Goal: Task Accomplishment & Management: Manage account settings

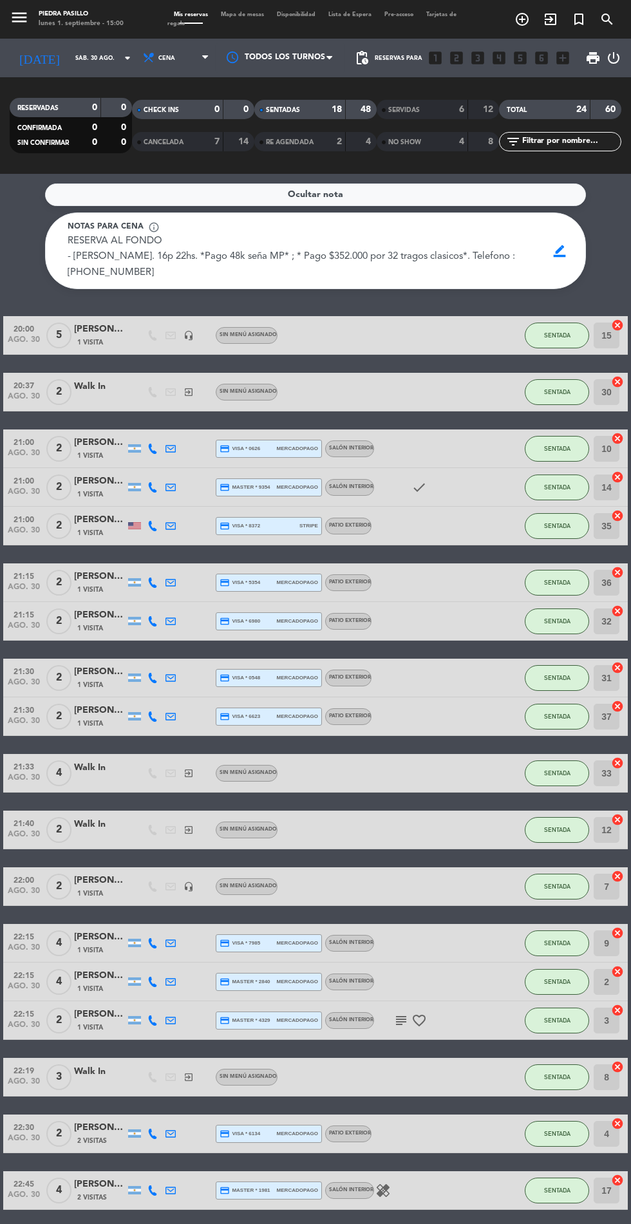
click at [78, 63] on input "sáb. 30 ago." at bounding box center [109, 58] width 81 height 20
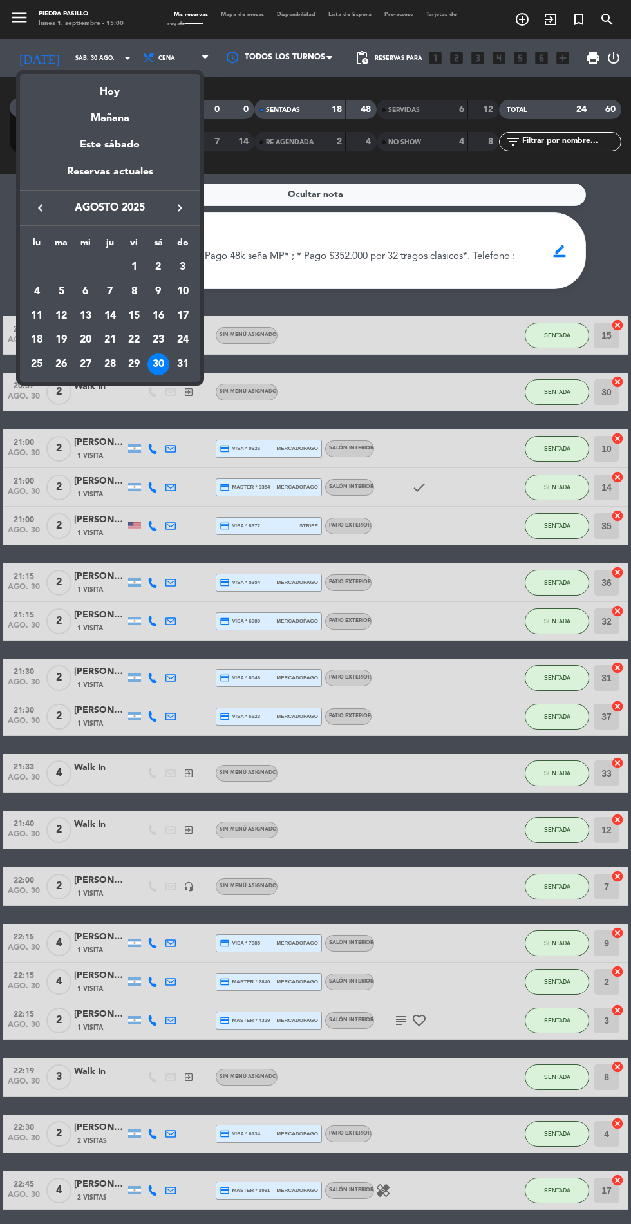
click at [102, 95] on div "Hoy" at bounding box center [110, 87] width 180 height 26
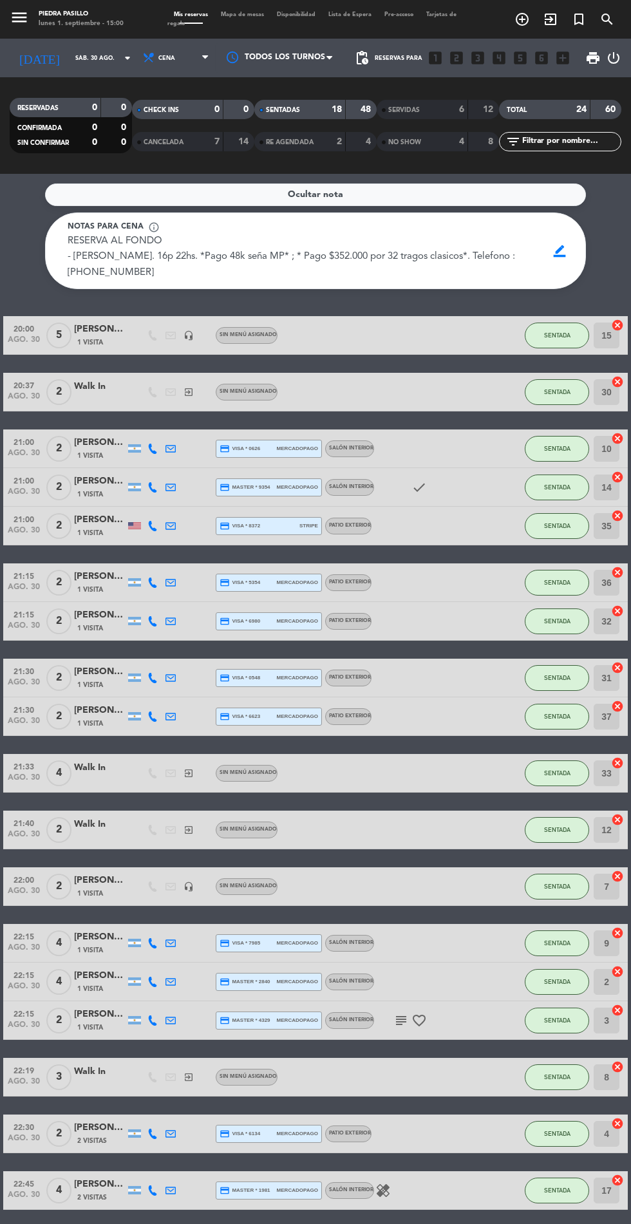
type input "[DATE]"
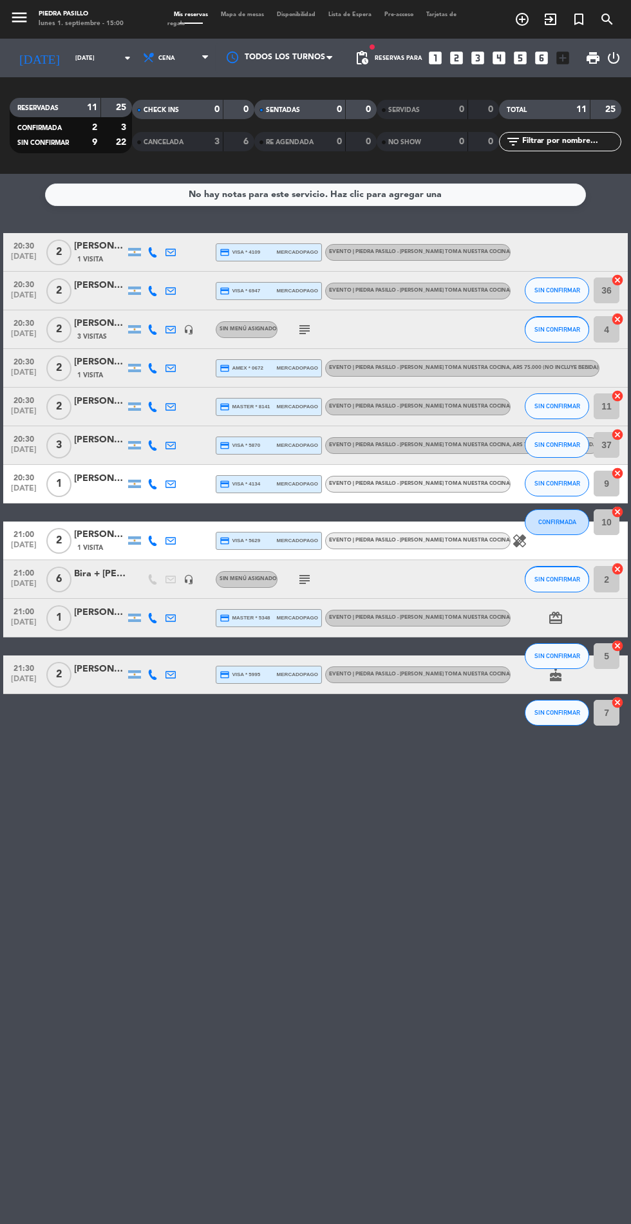
click at [240, 14] on span "Mapa de mesas" at bounding box center [242, 15] width 56 height 6
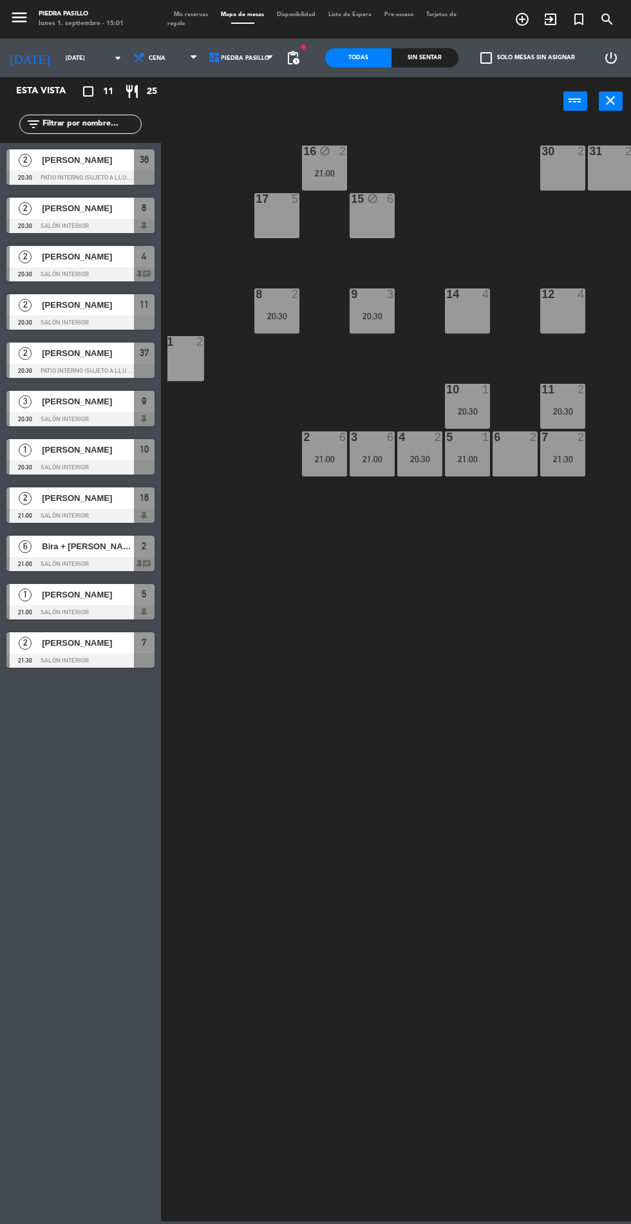
scroll to position [0, 110]
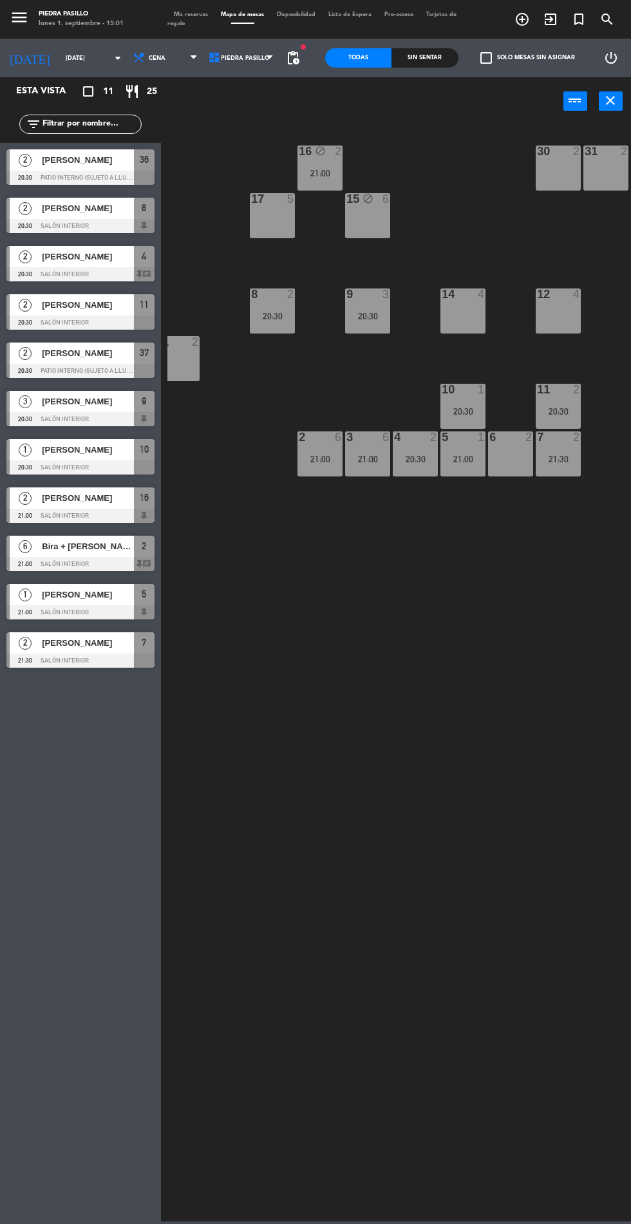
click at [316, 166] on div "16 block 2 21:00" at bounding box center [320, 168] width 45 height 45
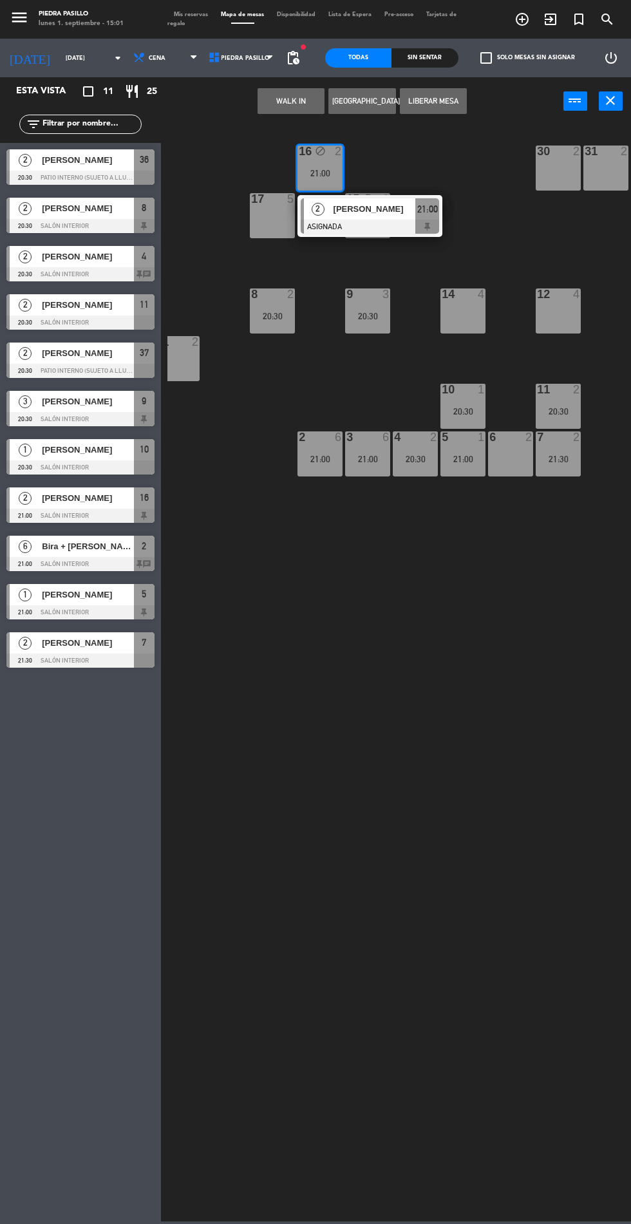
click at [462, 325] on div "14 4" at bounding box center [463, 311] width 45 height 45
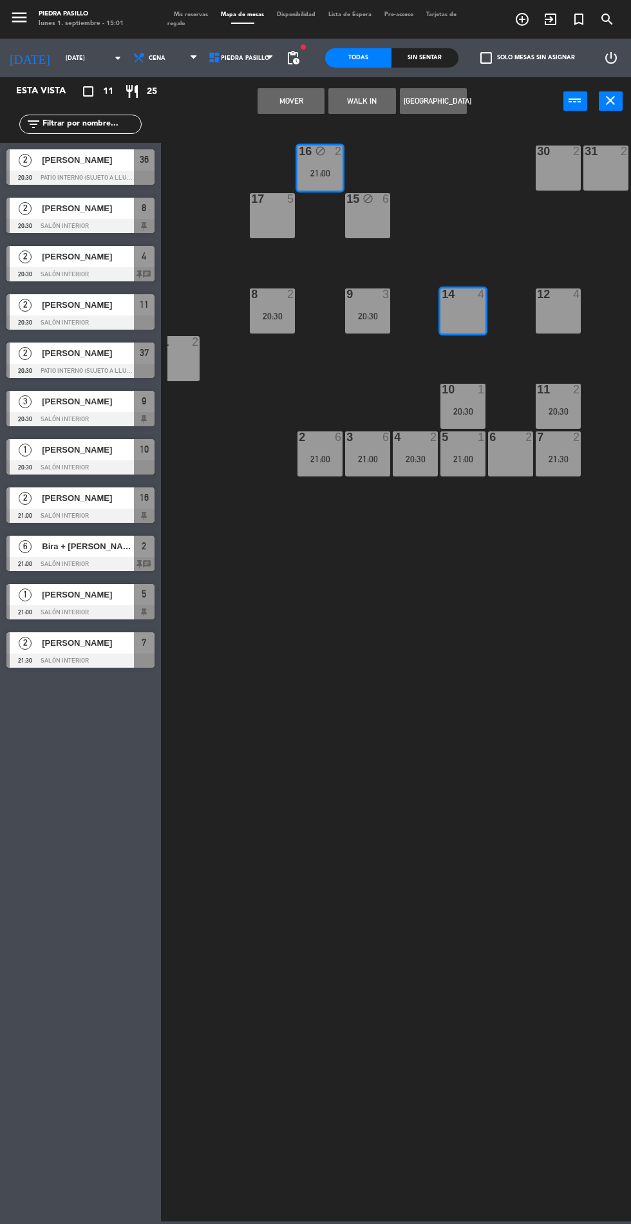
click at [277, 109] on button "Mover" at bounding box center [291, 101] width 67 height 26
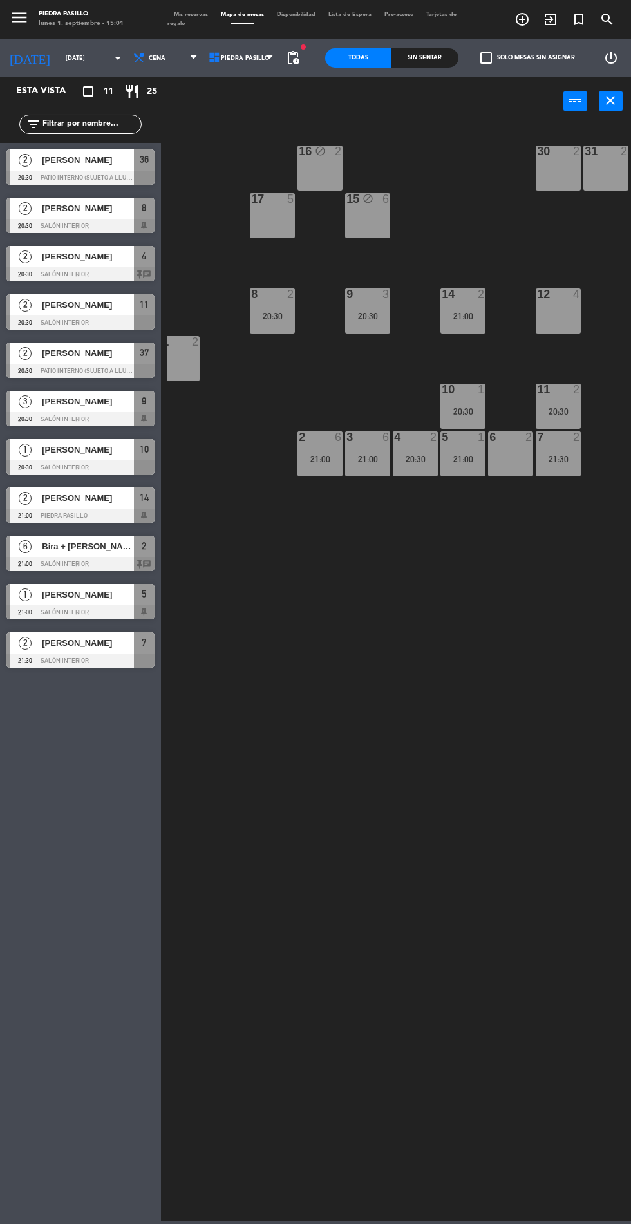
click at [465, 307] on div "14 2 21:00" at bounding box center [463, 311] width 45 height 45
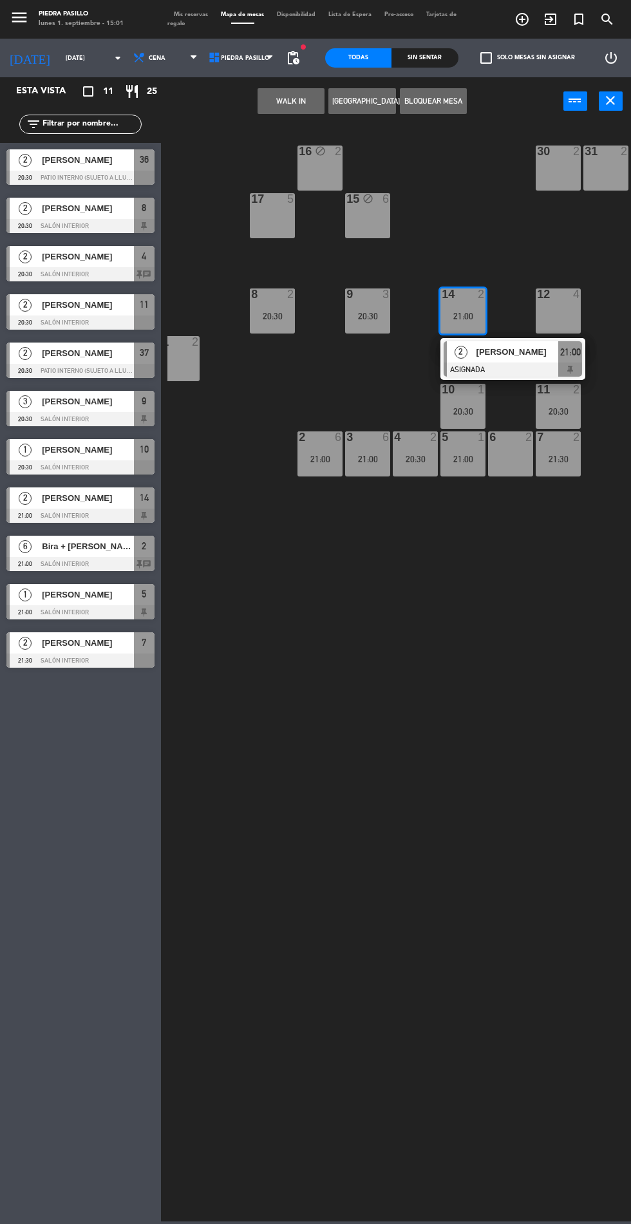
click at [503, 455] on div "6 2" at bounding box center [510, 453] width 45 height 45
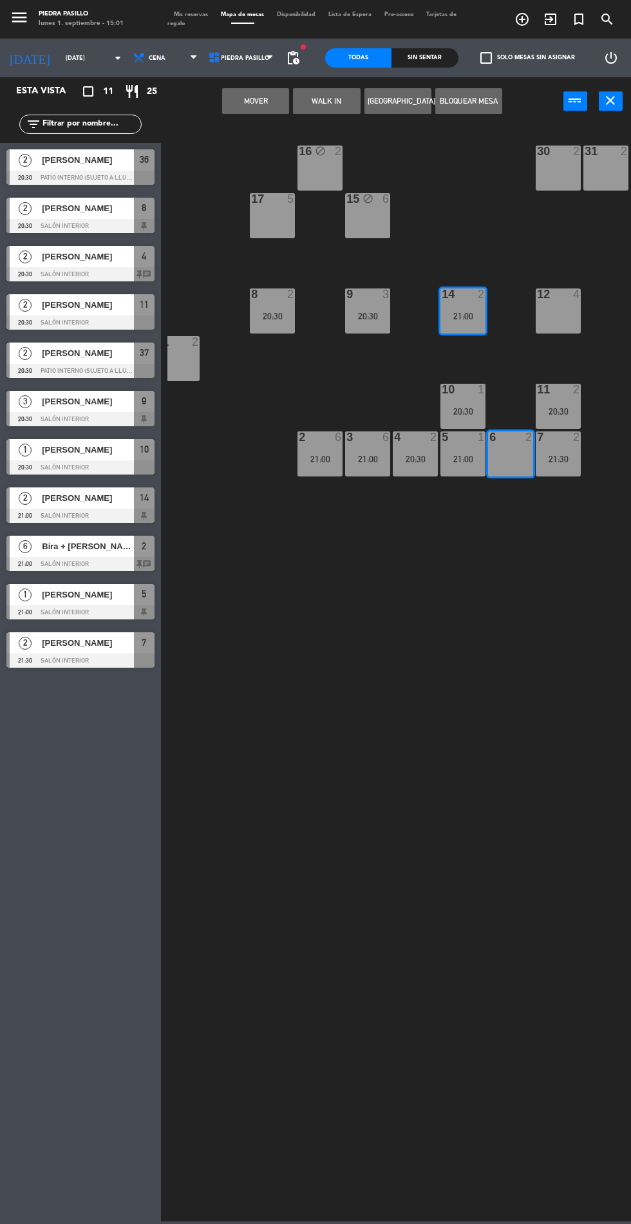
click at [247, 111] on button "Mover" at bounding box center [255, 101] width 67 height 26
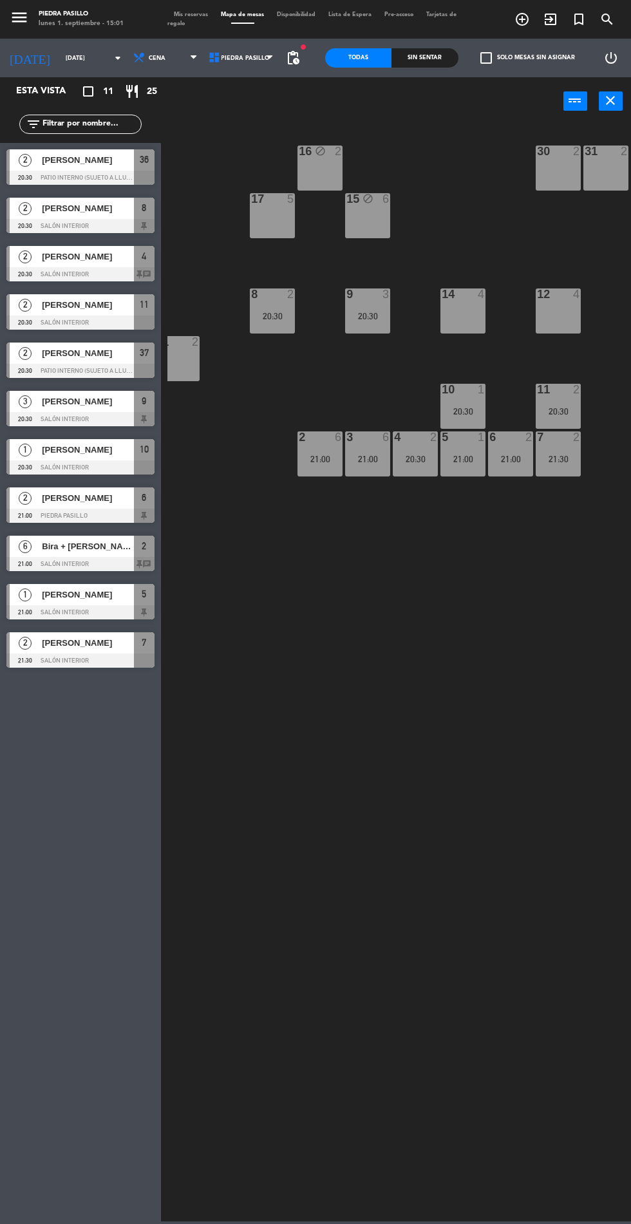
click at [426, 859] on div "16 block 2 30 2 31 2 32 2 33 4 17 5 15 block 6 35 2 36 2 20:30 37 2 20:30 8 2 2…" at bounding box center [399, 672] width 464 height 1099
click at [449, 853] on div "16 block 2 30 2 31 2 32 2 33 4 17 5 15 block 6 35 2 36 2 20:30 37 2 20:30 8 2 2…" at bounding box center [399, 672] width 464 height 1099
click at [510, 459] on div "21:00" at bounding box center [510, 459] width 45 height 9
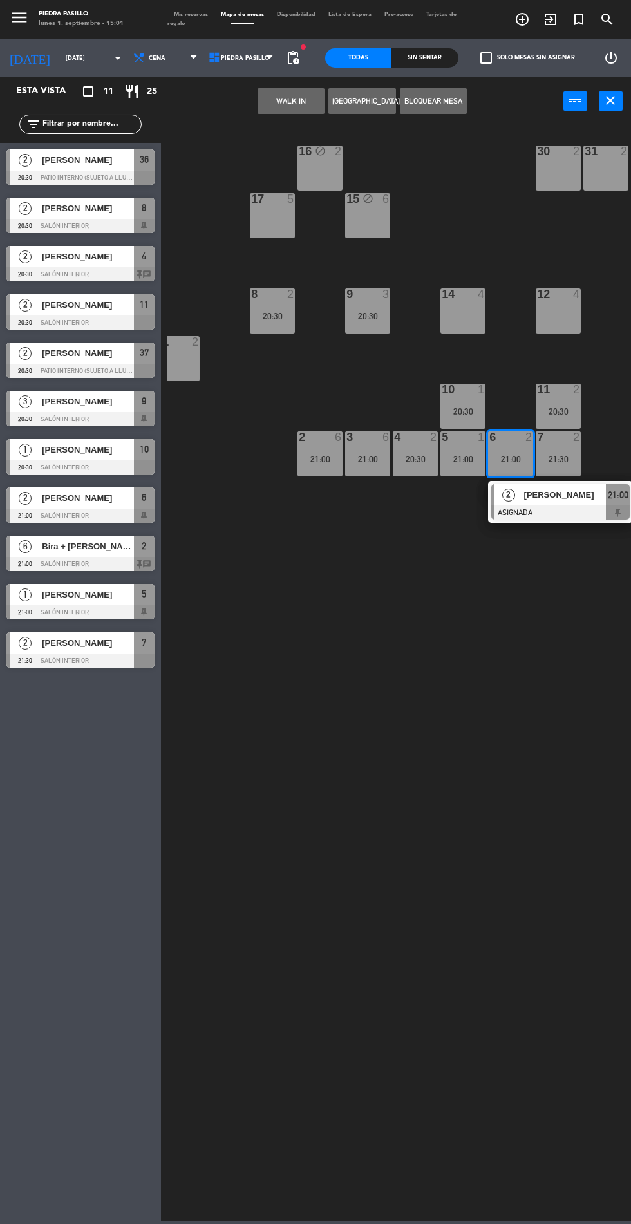
click at [465, 408] on div "20:30" at bounding box center [463, 411] width 45 height 9
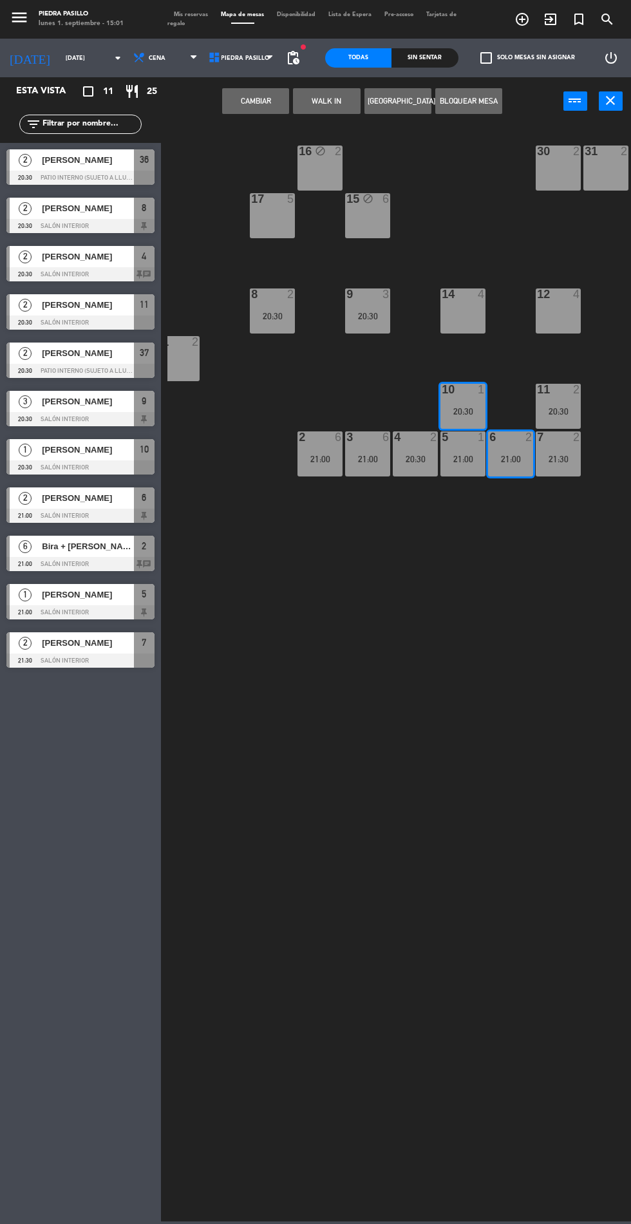
click at [249, 97] on button "Cambiar" at bounding box center [255, 101] width 67 height 26
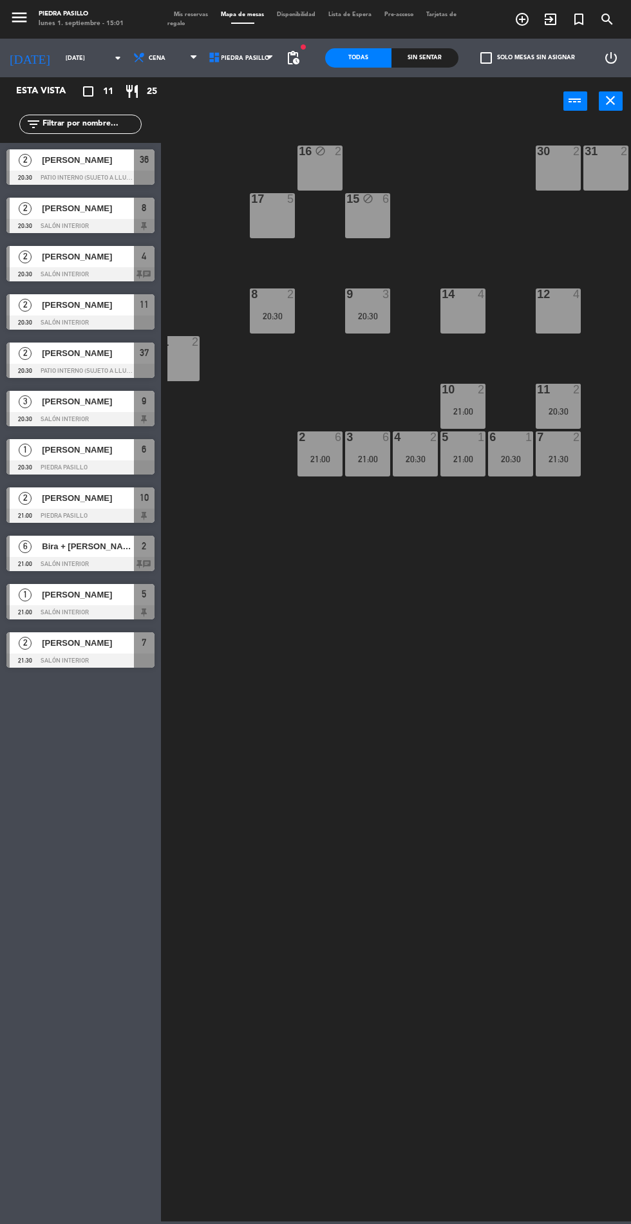
click at [461, 862] on div "16 block 2 30 2 31 2 32 2 33 4 17 5 15 block 6 35 2 36 2 20:30 37 2 20:30 8 2 2…" at bounding box center [399, 672] width 464 height 1099
click at [442, 862] on div "16 block 2 30 2 31 2 32 2 33 4 17 5 15 block 6 35 2 36 2 20:30 37 2 20:30 8 2 2…" at bounding box center [399, 672] width 464 height 1099
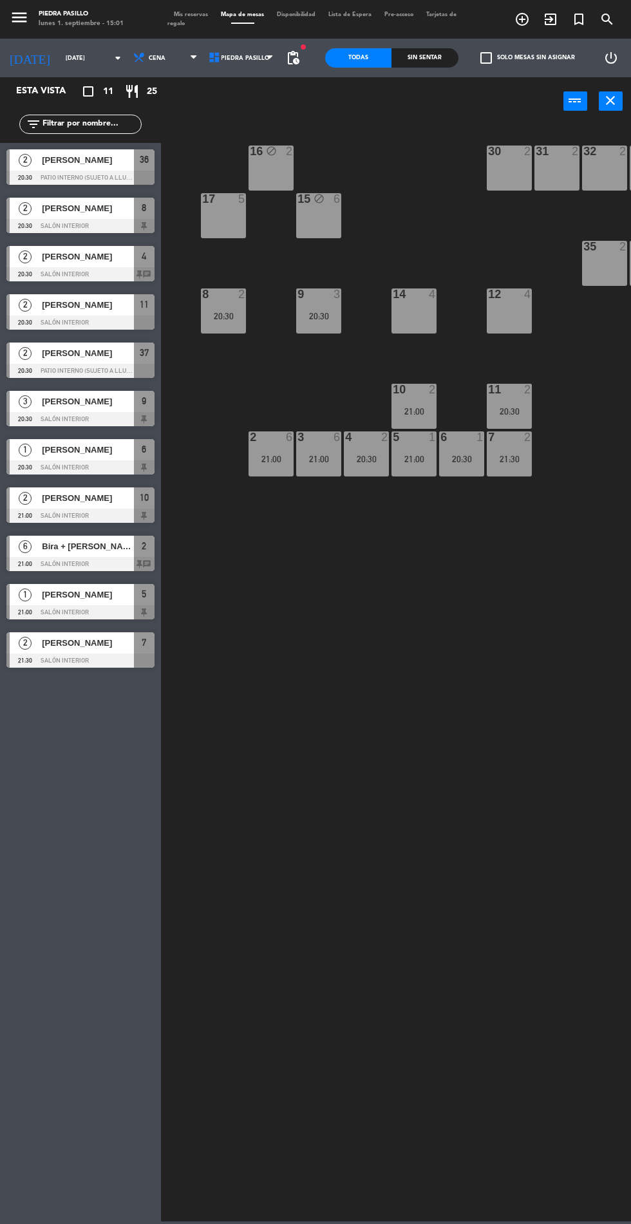
scroll to position [0, 184]
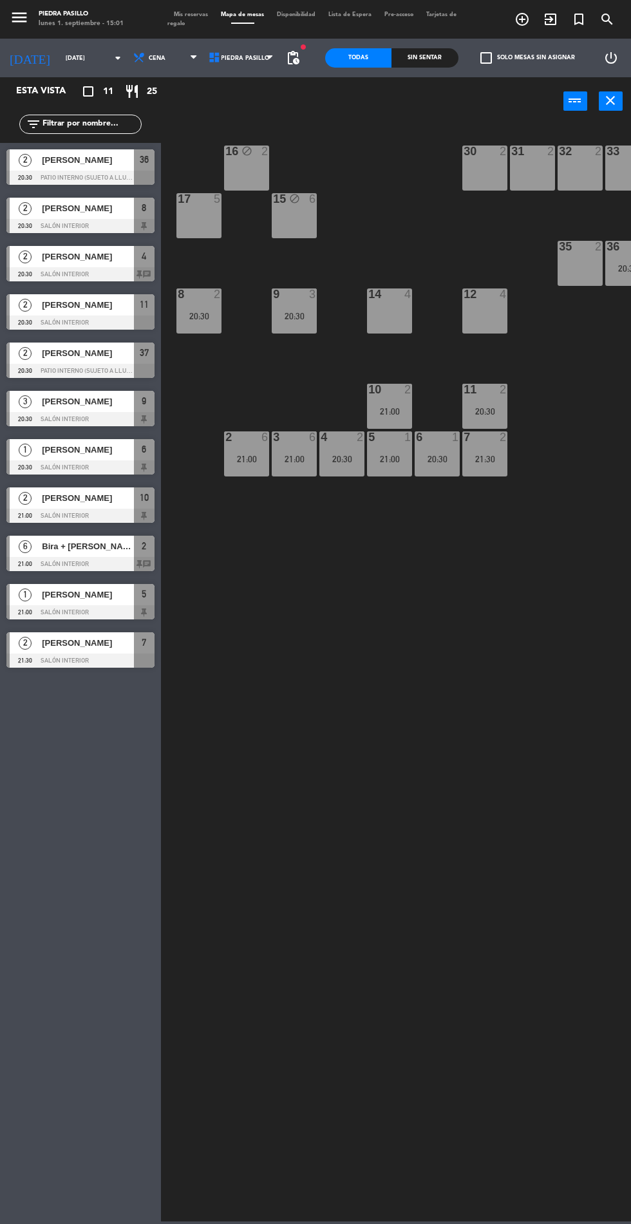
click at [374, 402] on div "10 2 21:00" at bounding box center [389, 406] width 45 height 45
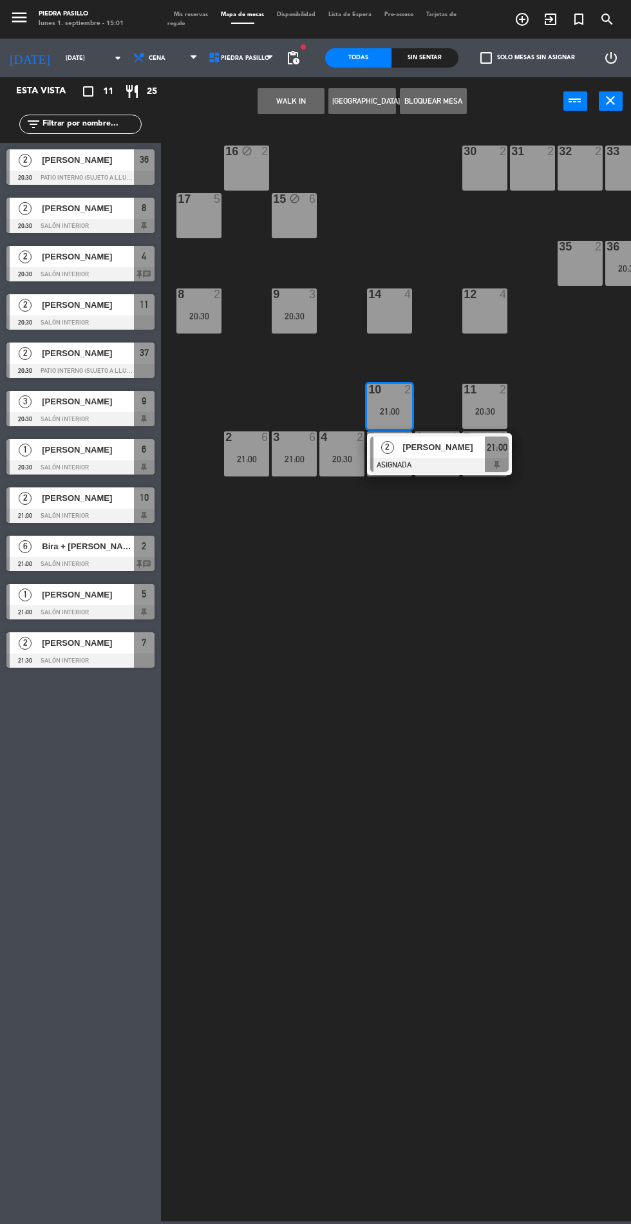
click at [182, 312] on div "20:30" at bounding box center [198, 316] width 45 height 9
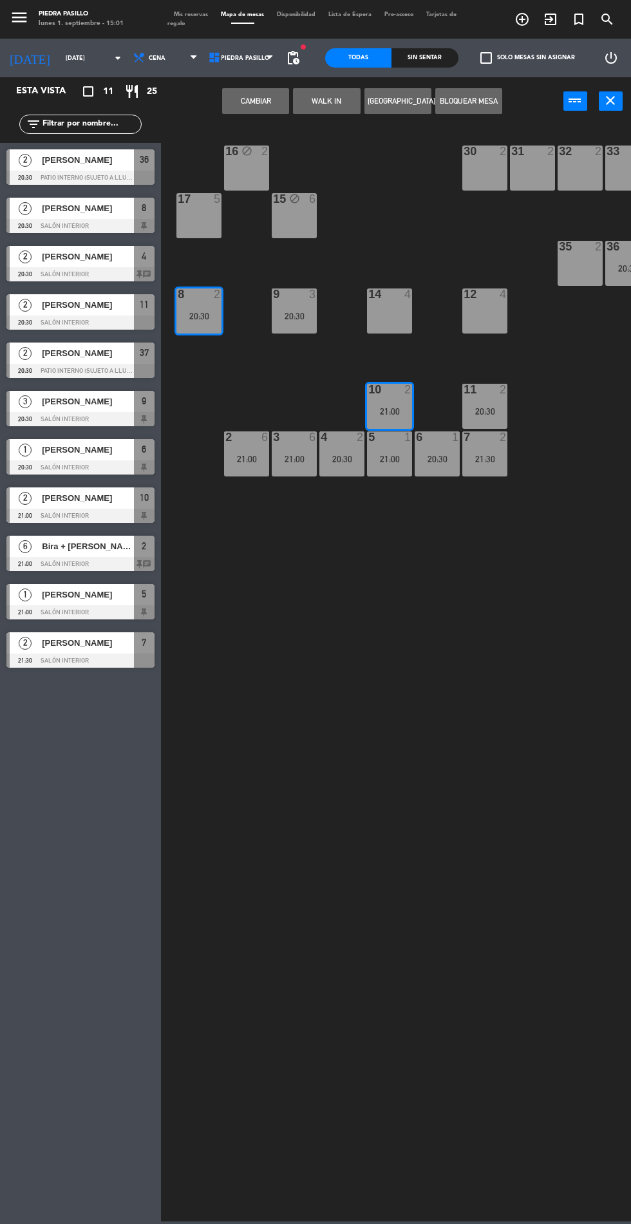
click at [243, 106] on button "Cambiar" at bounding box center [255, 101] width 67 height 26
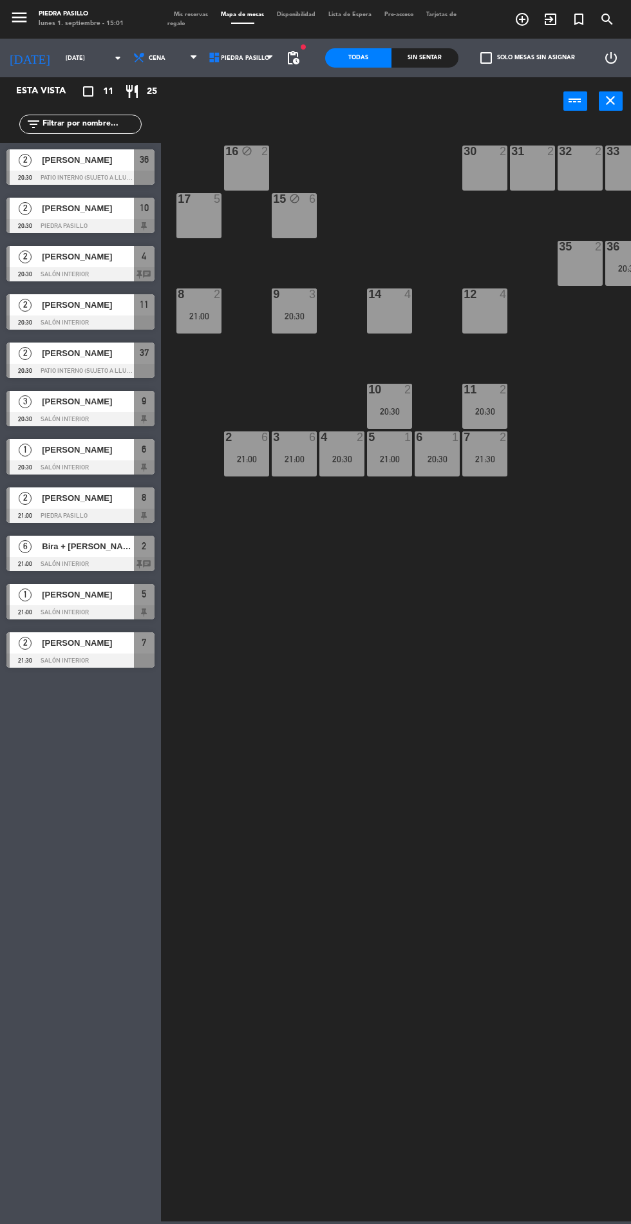
click at [195, 15] on span "Mis reservas" at bounding box center [190, 15] width 47 height 6
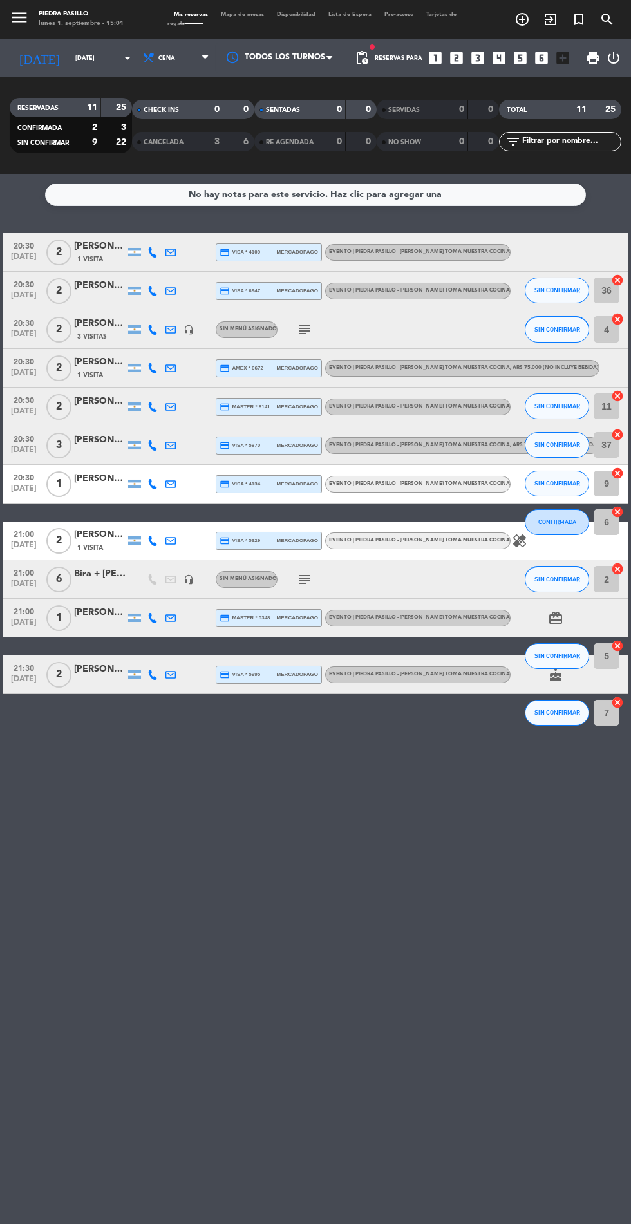
click at [310, 330] on icon "subject" at bounding box center [304, 329] width 15 height 15
click at [439, 880] on div "No hay notas para este servicio. Haz clic para agregar una 20:30 [DATE] 2 Ale […" at bounding box center [315, 699] width 631 height 1050
click at [303, 580] on icon "subject" at bounding box center [304, 579] width 15 height 15
click at [448, 877] on div "No hay notas para este servicio. Haz clic para agregar una 20:30 [DATE] 2 Ale […" at bounding box center [315, 699] width 631 height 1050
